Goal: Check status: Verify the current state of an ongoing process or item

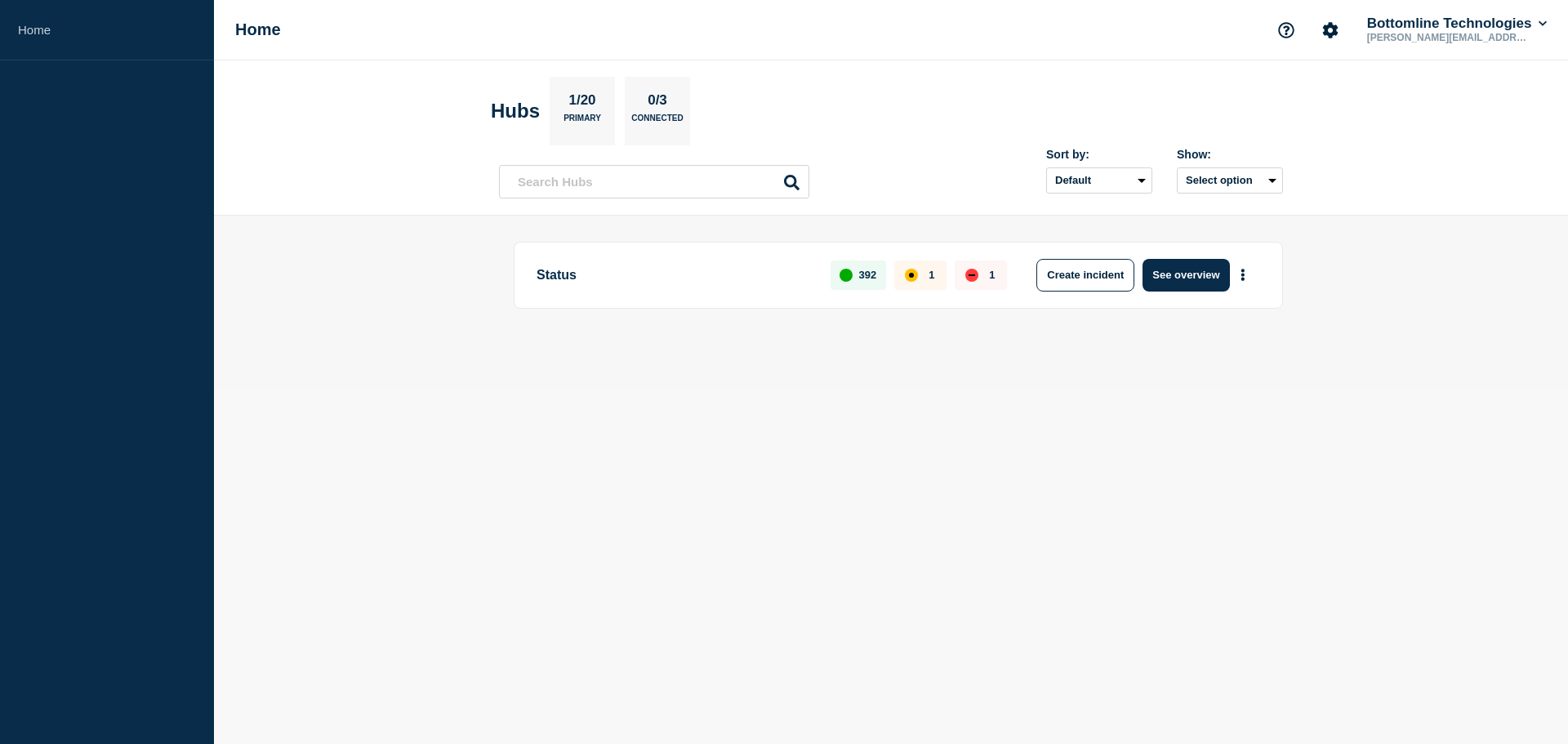
click at [1193, 286] on button "See overview" at bounding box center [1186, 275] width 87 height 33
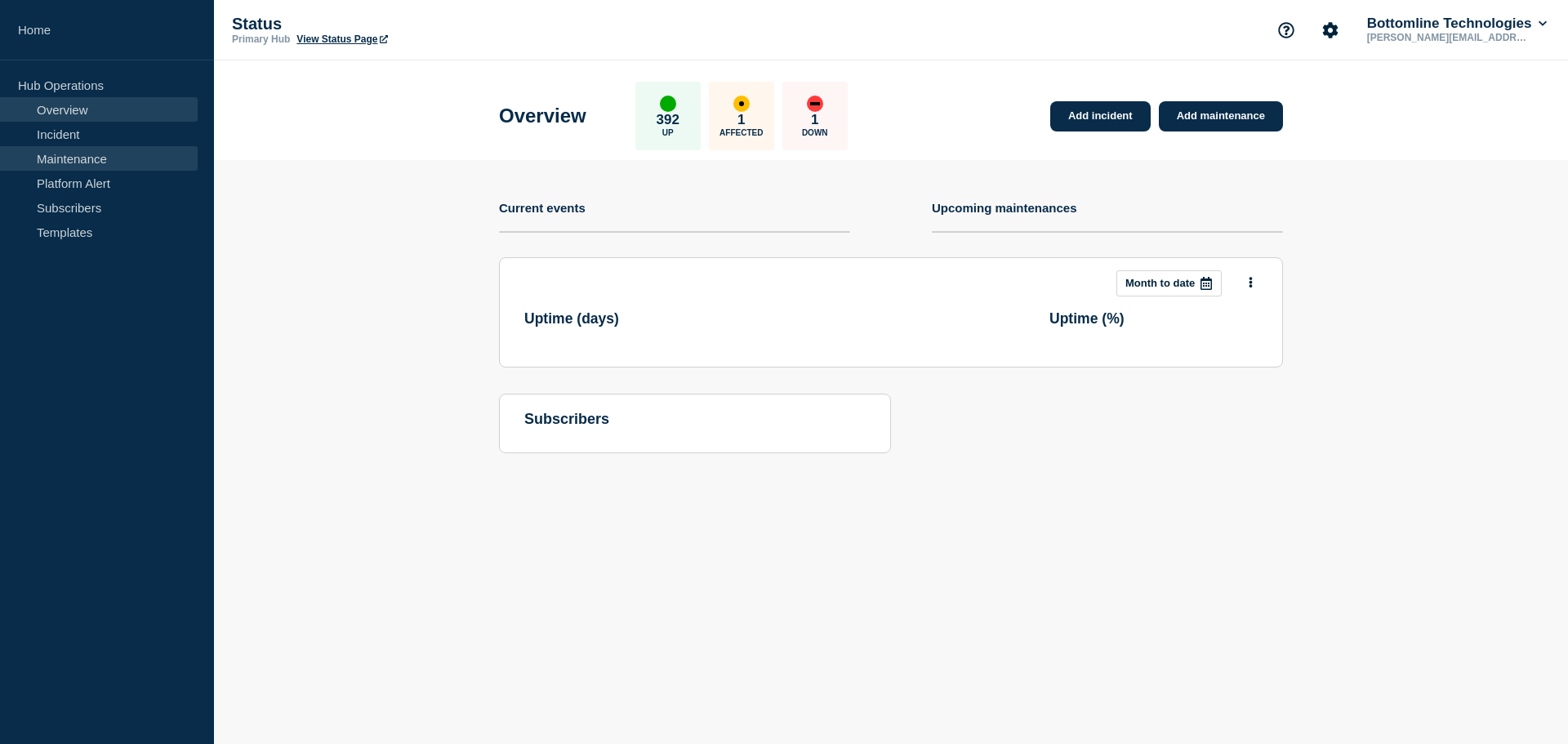
click at [86, 156] on link "Maintenance" at bounding box center [99, 158] width 198 height 25
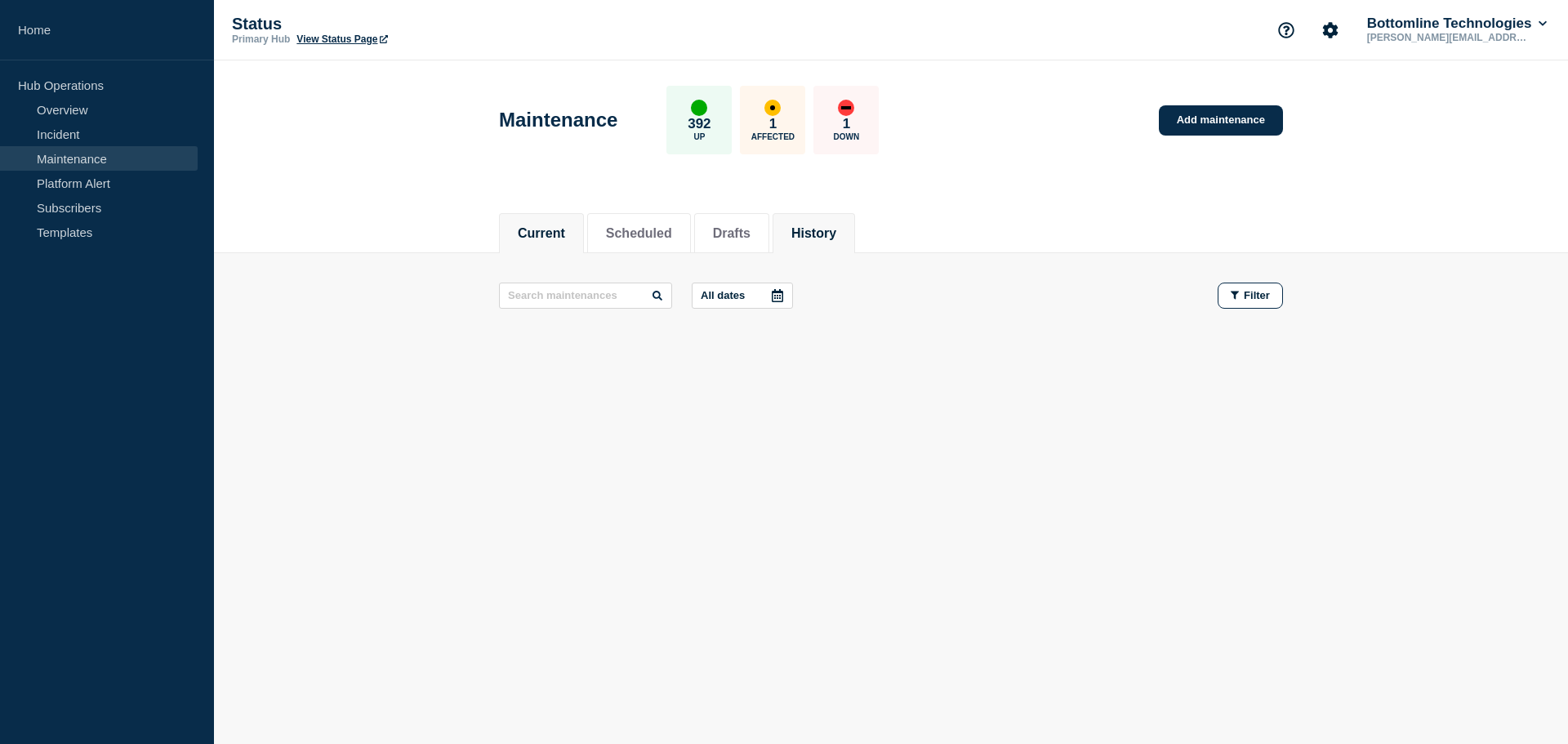
click at [835, 231] on button "History" at bounding box center [814, 233] width 45 height 15
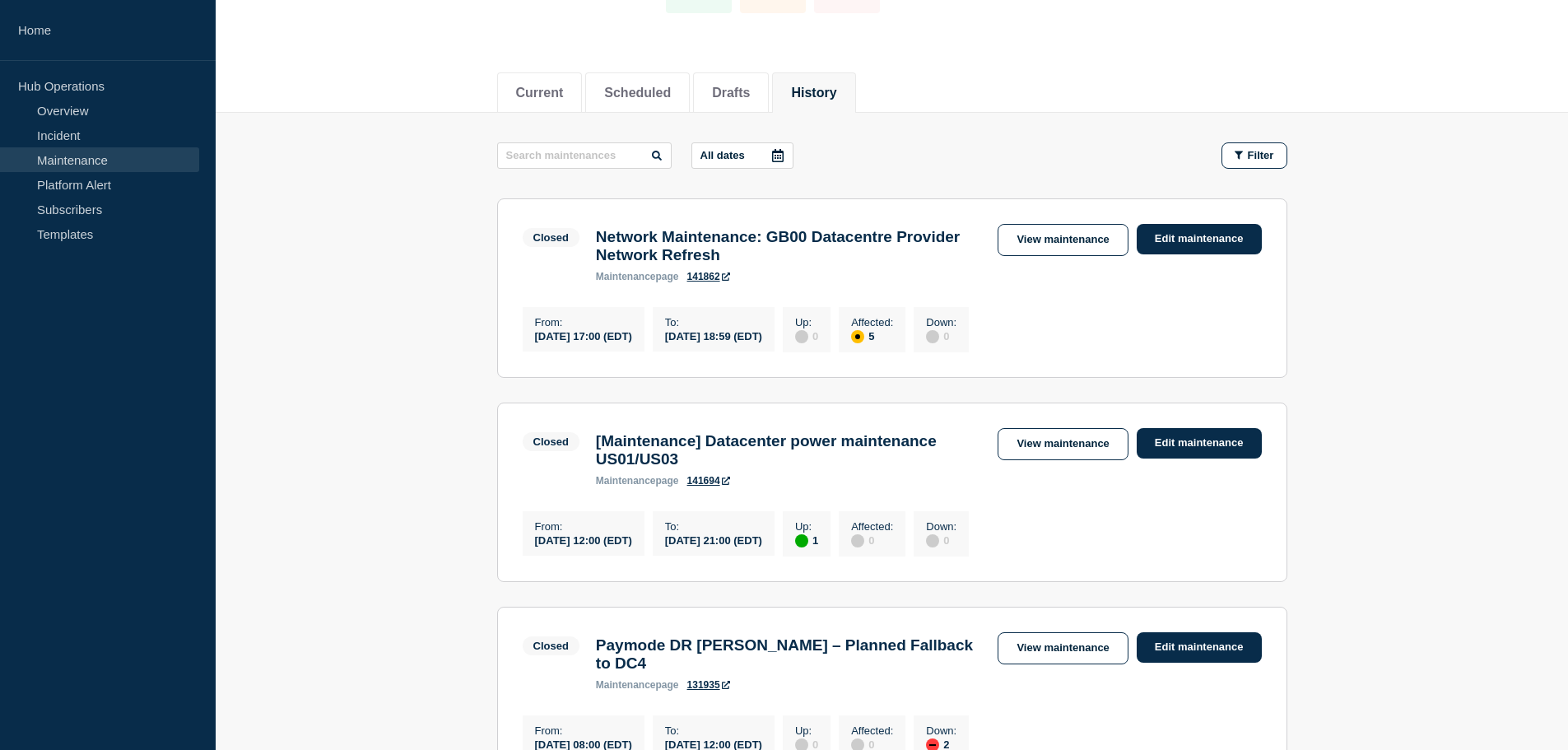
scroll to position [165, 0]
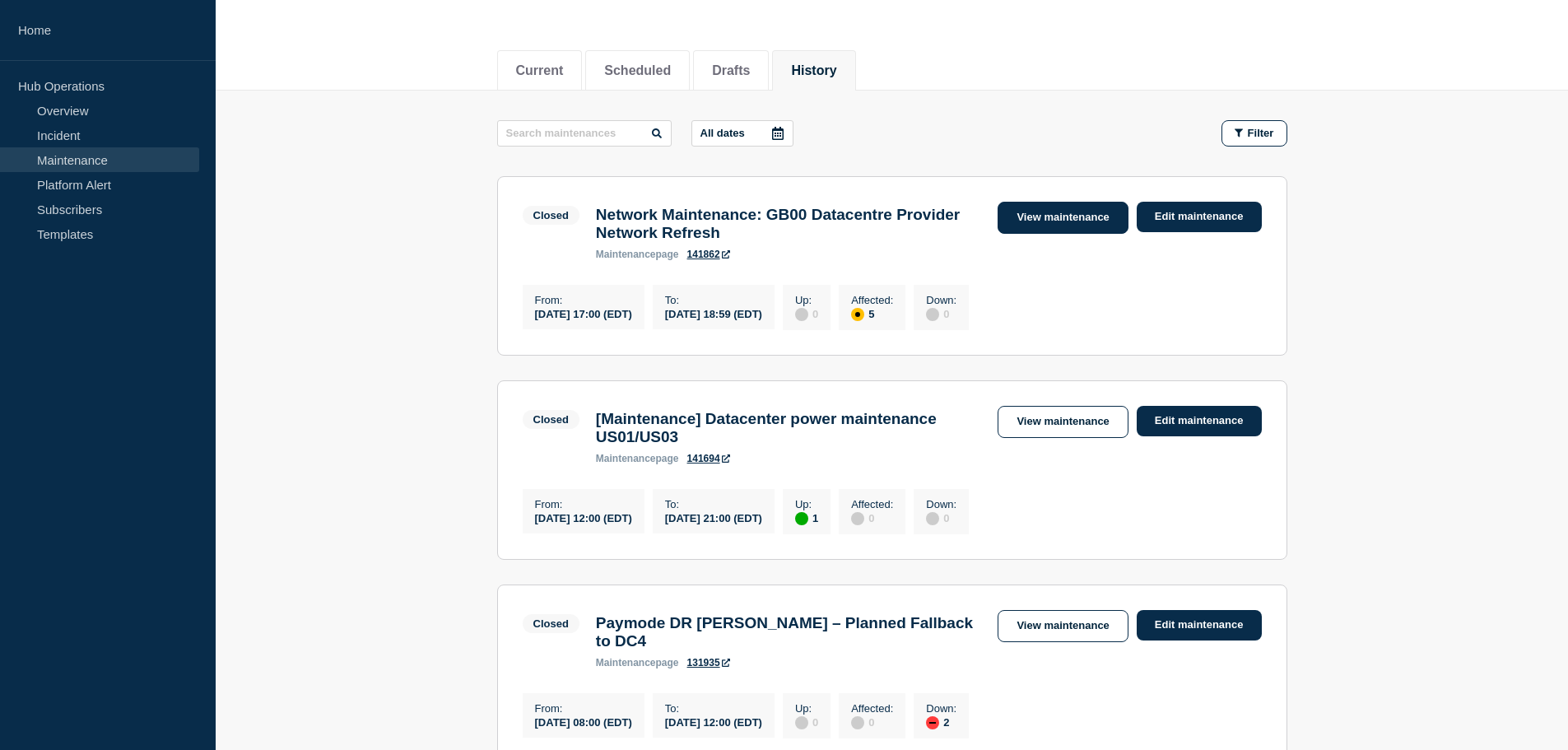
click at [1061, 216] on link "View maintenance" at bounding box center [1062, 217] width 130 height 32
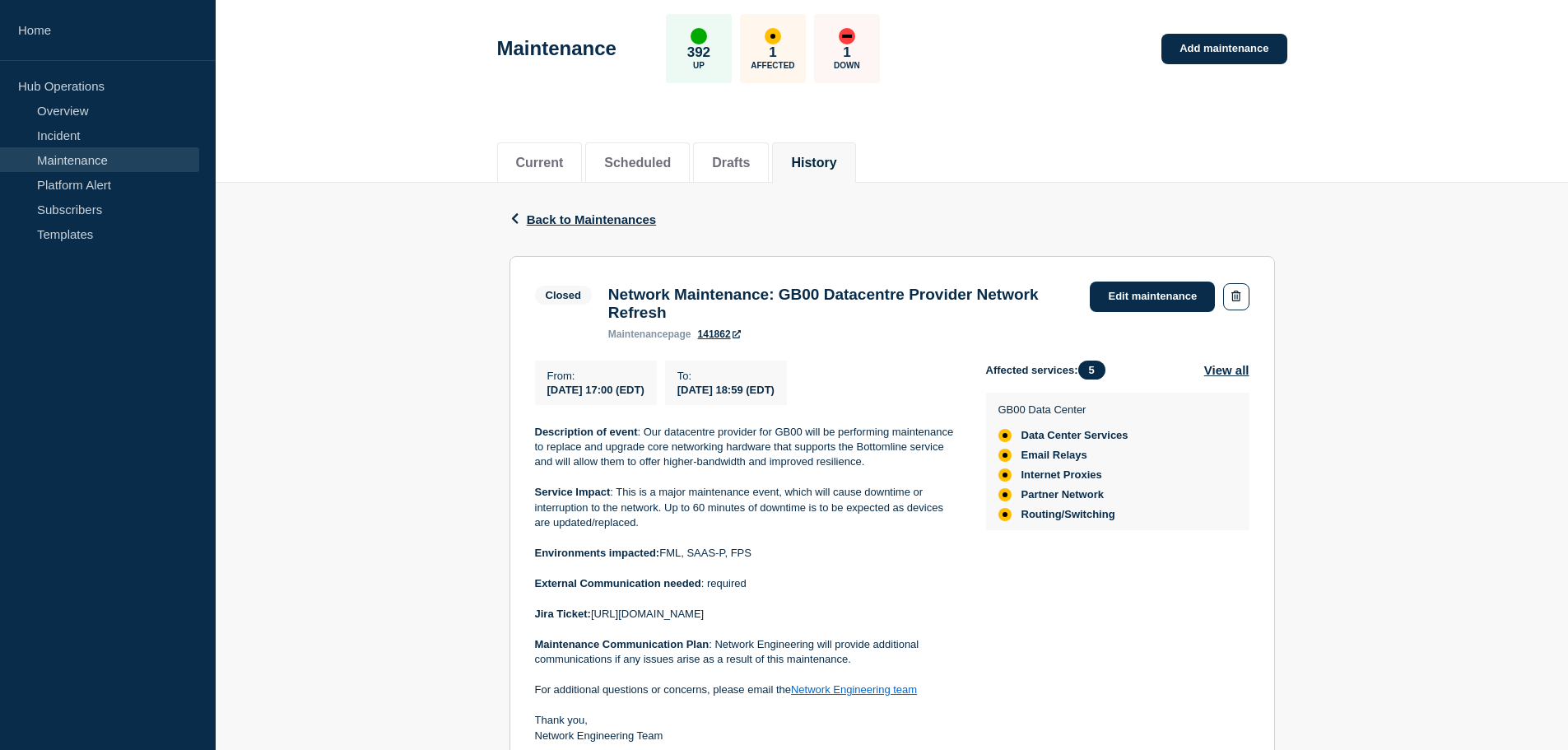
scroll to position [23, 0]
